Goal: Task Accomplishment & Management: Use online tool/utility

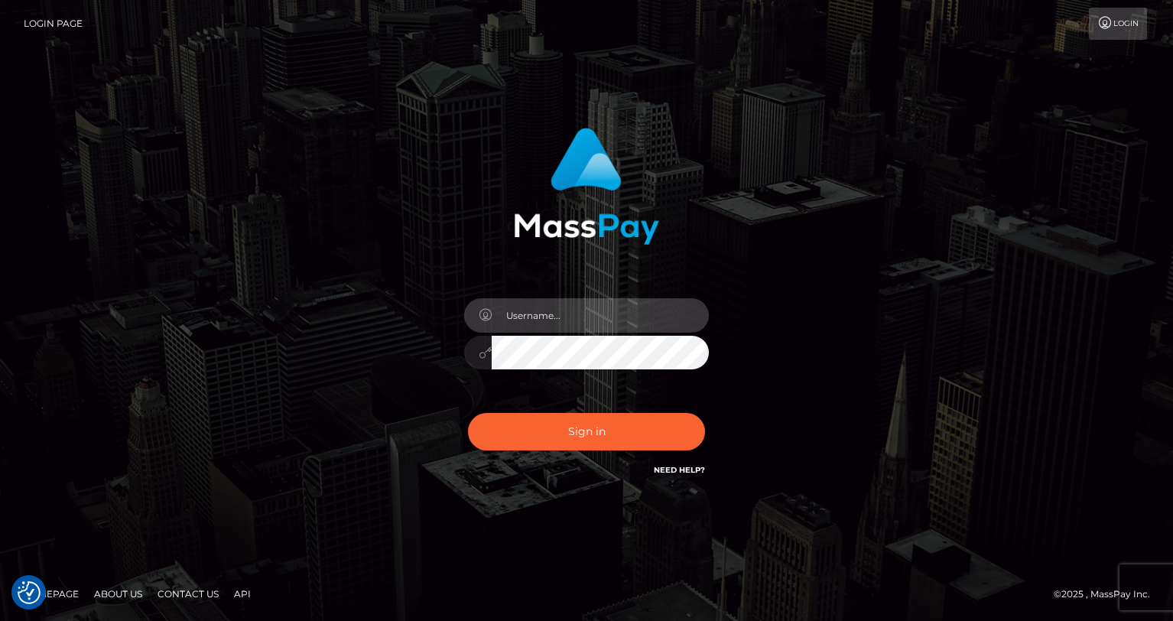
click at [586, 313] on input "text" at bounding box center [600, 315] width 217 height 34
type input "oli.fanvue"
click at [583, 319] on input "text" at bounding box center [600, 315] width 217 height 34
type input "oli.fanvue"
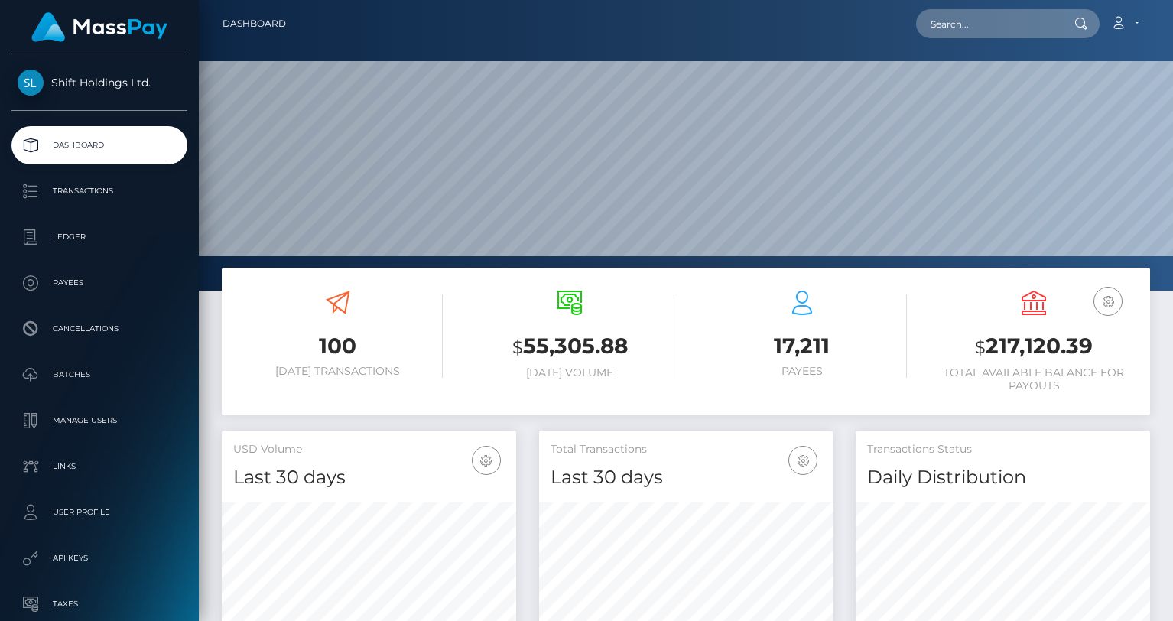
scroll to position [271, 294]
click at [954, 31] on input "text" at bounding box center [988, 23] width 144 height 29
paste input "millionaichicks@gmail.com"
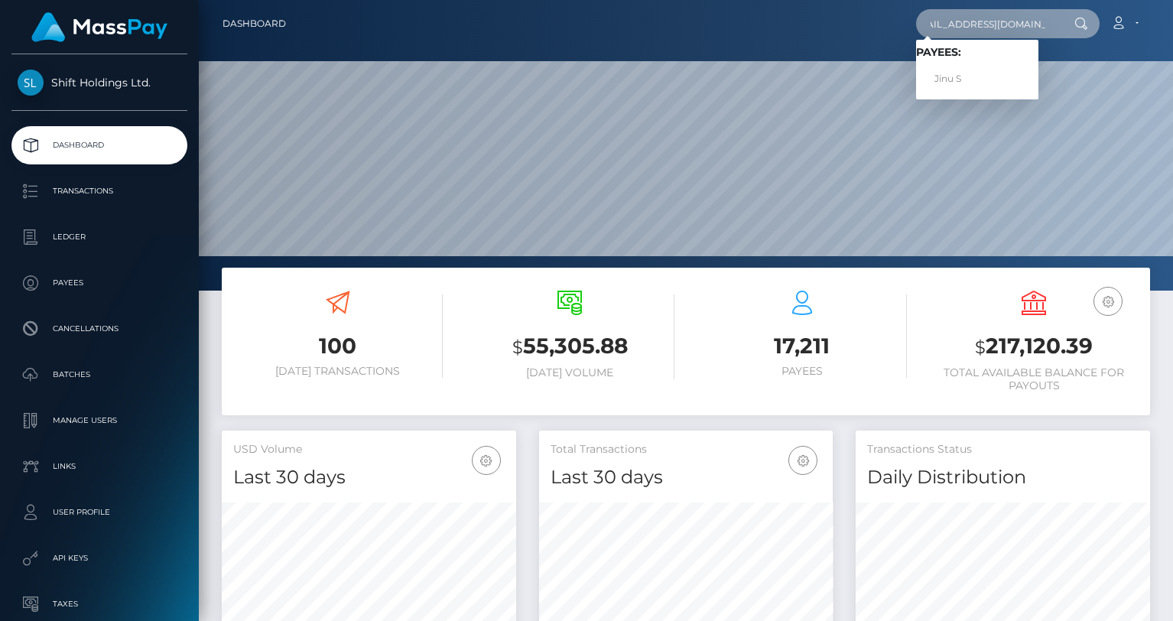
type input "millionaichicks@gmail.com"
click at [959, 63] on span "Payees: Jinu S" at bounding box center [977, 69] width 122 height 47
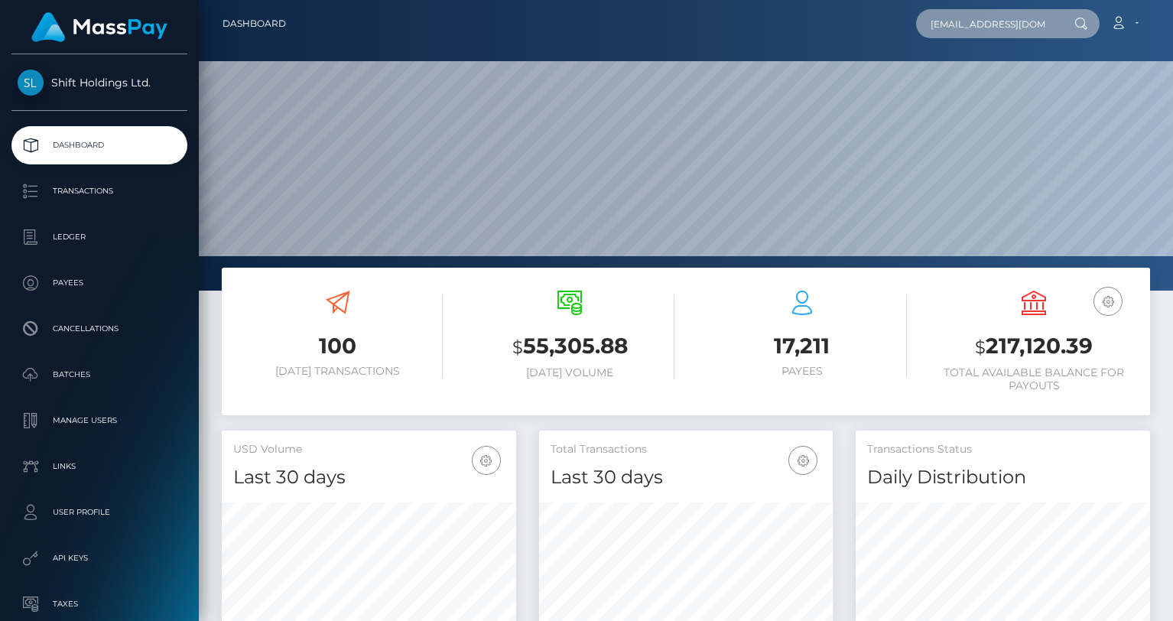
click at [1000, 22] on input "millionaichicks@gmail.com" at bounding box center [988, 23] width 144 height 29
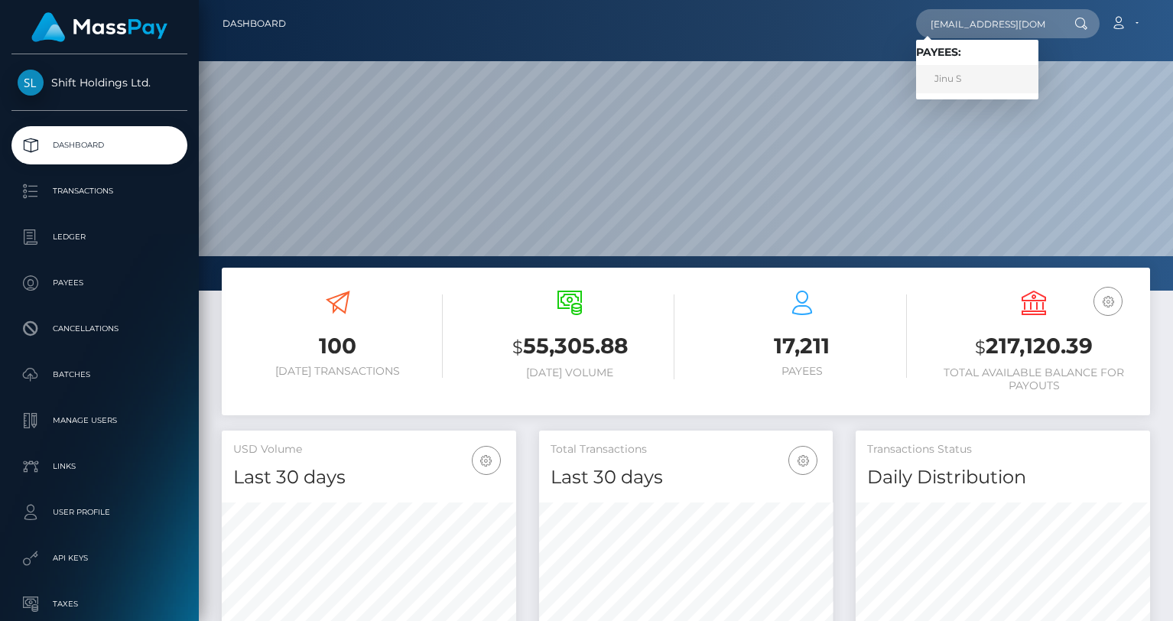
click at [975, 74] on link "Jinu S" at bounding box center [977, 79] width 122 height 28
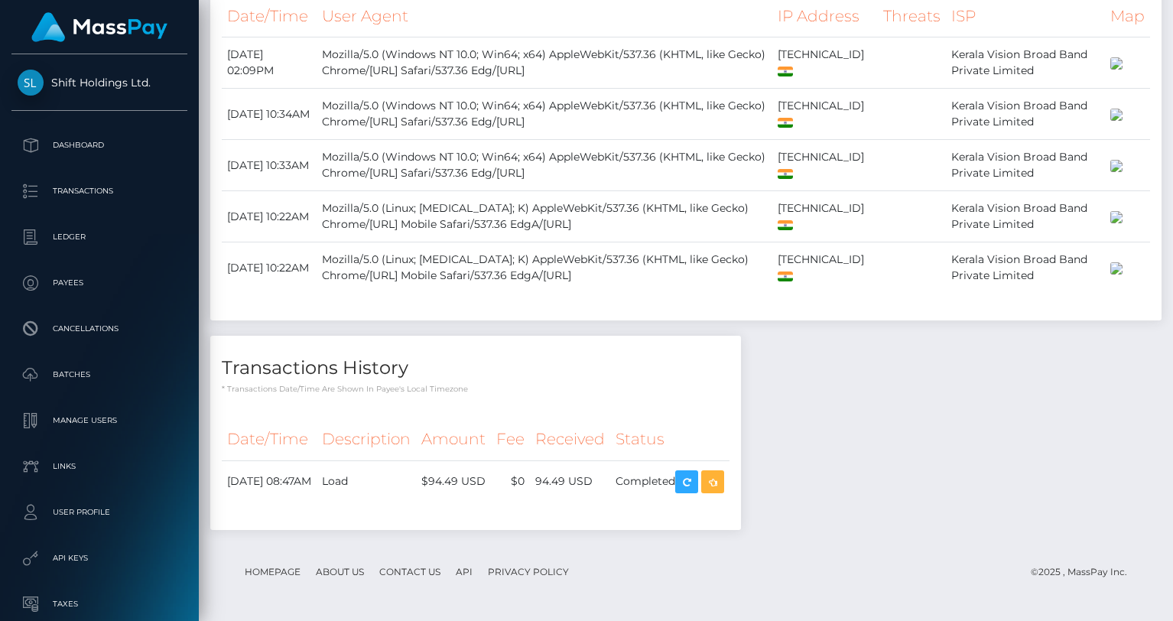
scroll to position [184, 294]
click at [722, 479] on icon "button" at bounding box center [713, 482] width 18 height 19
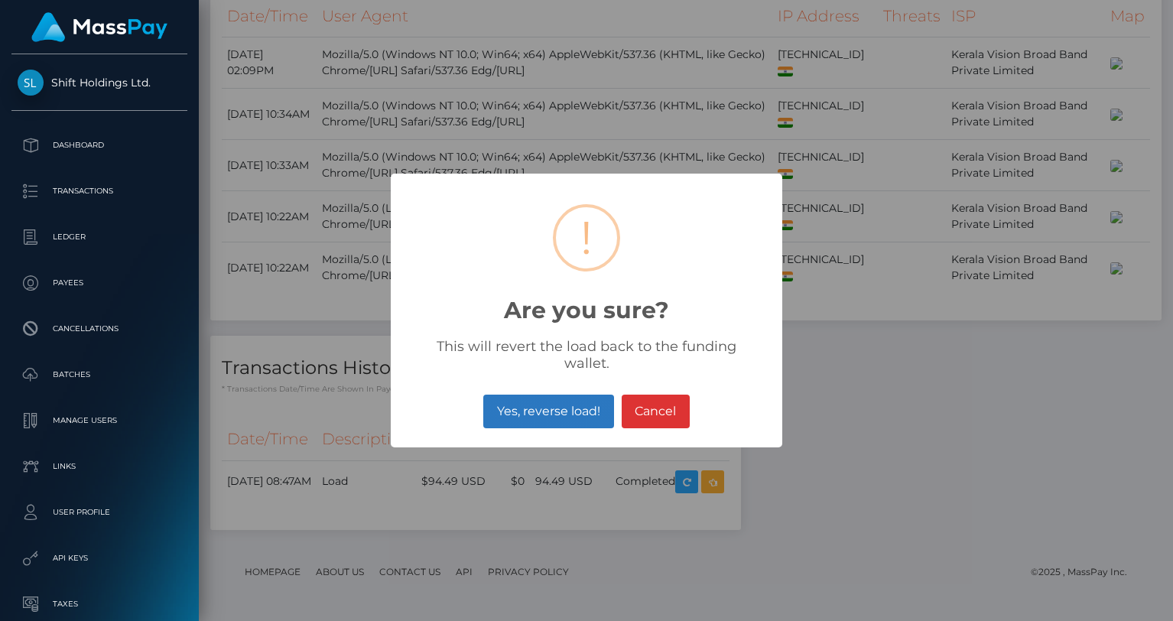
click at [577, 408] on button "Yes, reverse load!" at bounding box center [548, 412] width 130 height 34
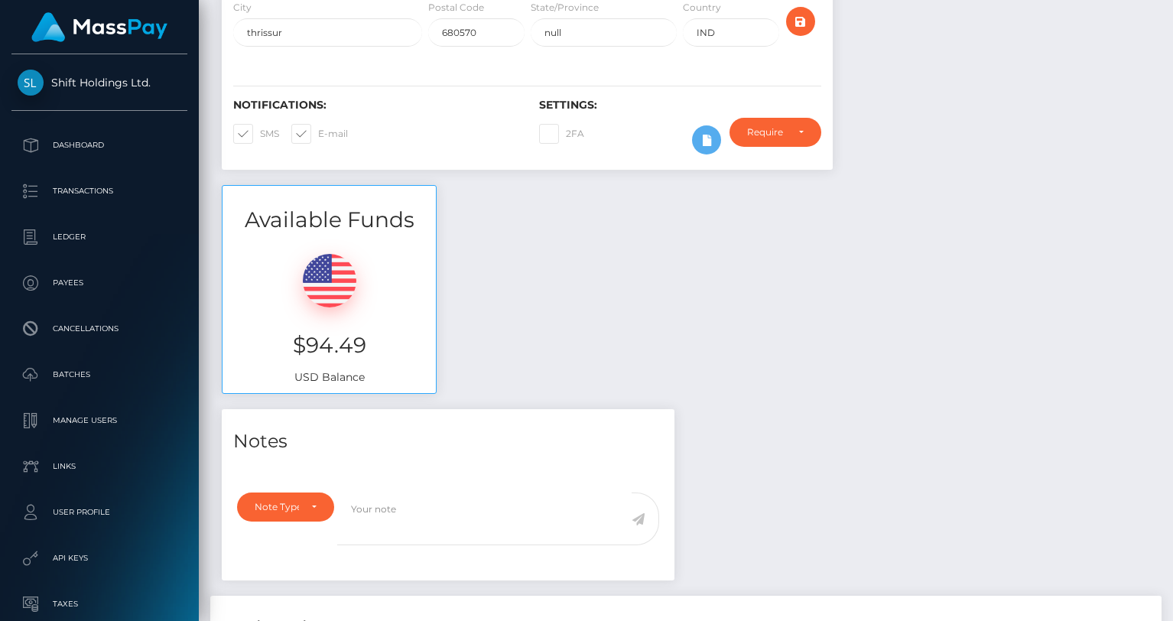
scroll to position [0, 0]
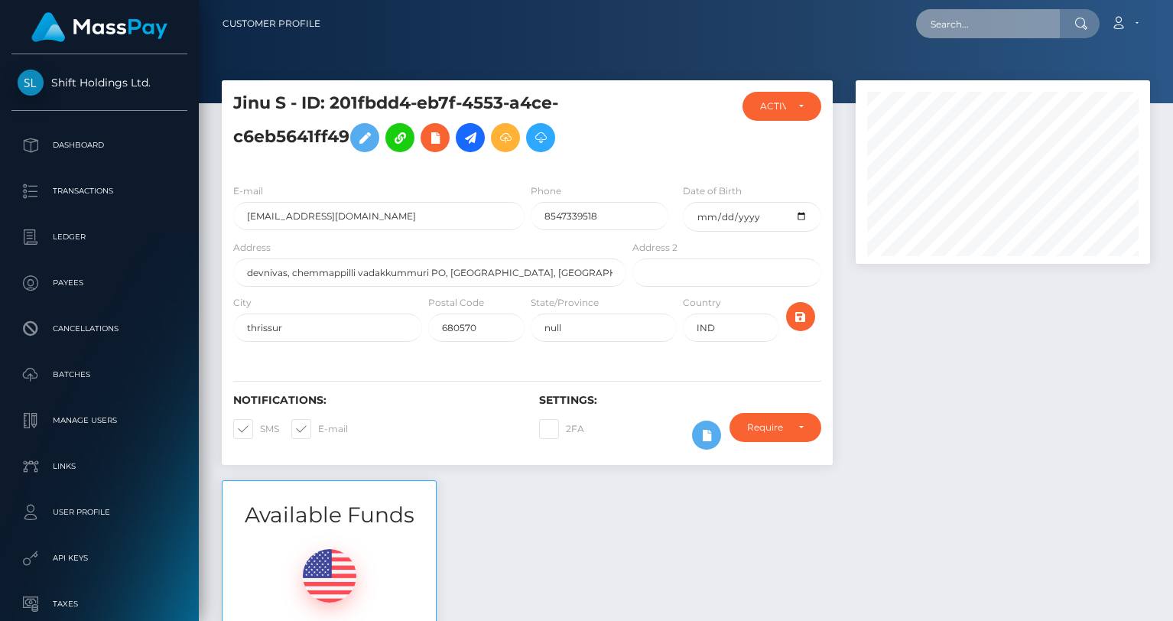
click at [987, 28] on input "text" at bounding box center [988, 23] width 144 height 29
paste input "[EMAIL_ADDRESS][DOMAIN_NAME]"
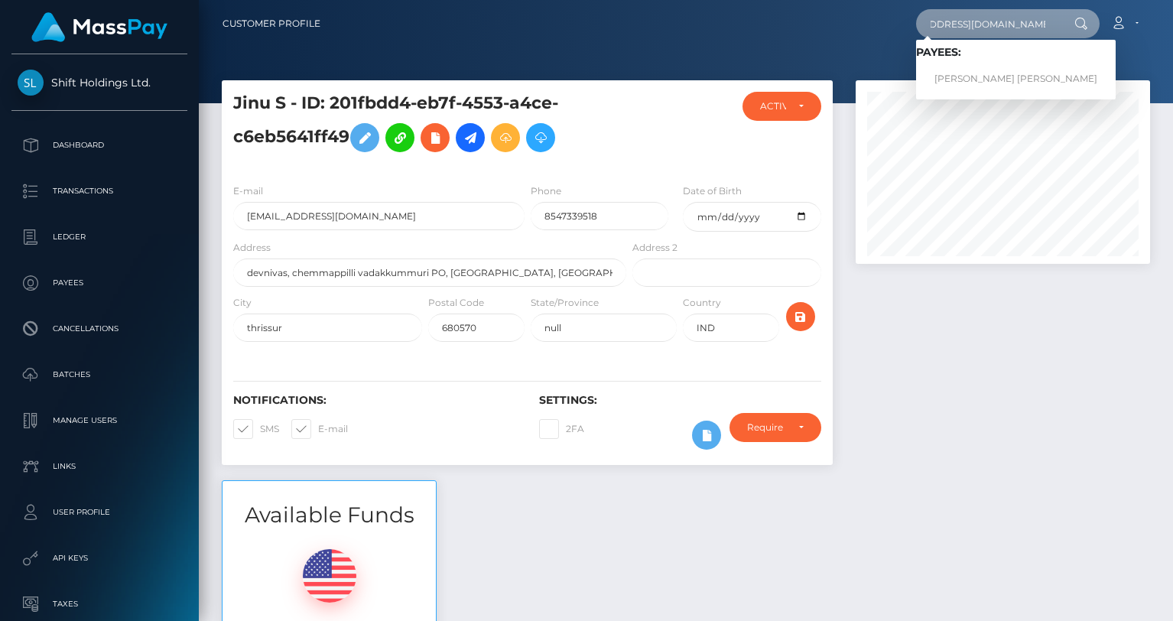
type input "[EMAIL_ADDRESS][DOMAIN_NAME]"
click at [984, 65] on link "[PERSON_NAME] [PERSON_NAME]" at bounding box center [1016, 79] width 200 height 28
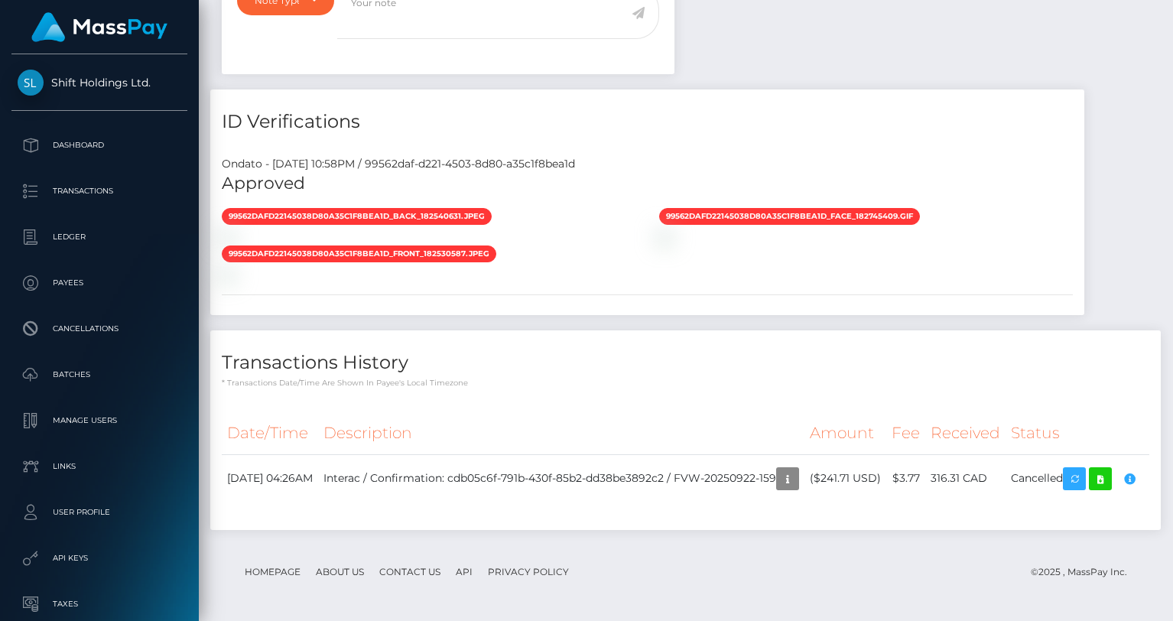
scroll to position [1407, 0]
